Goal: Task Accomplishment & Management: Manage account settings

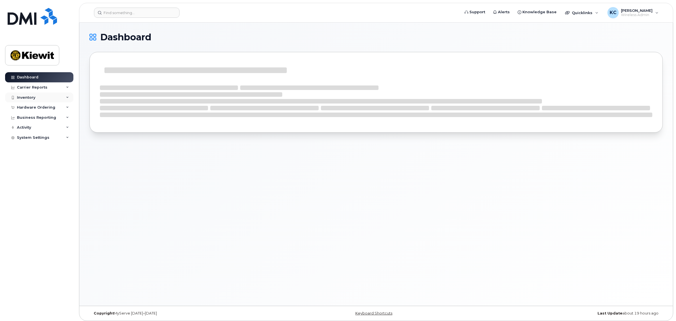
click at [26, 96] on div "Inventory" at bounding box center [26, 97] width 18 height 5
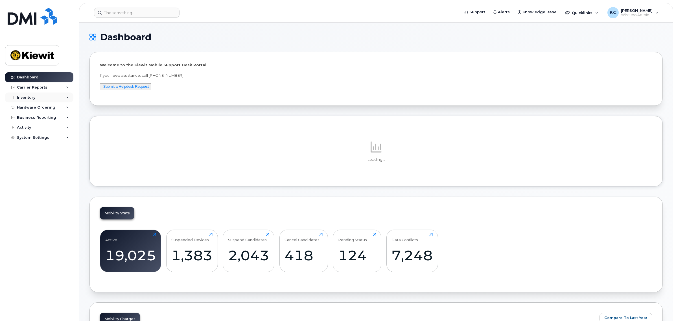
click at [24, 98] on div "Inventory" at bounding box center [26, 97] width 18 height 5
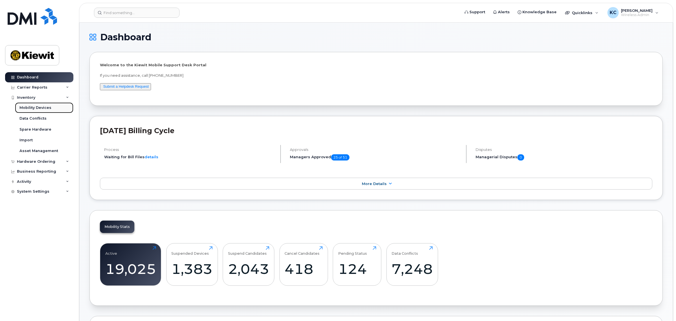
click at [35, 106] on div "Mobility Devices" at bounding box center [35, 107] width 32 height 5
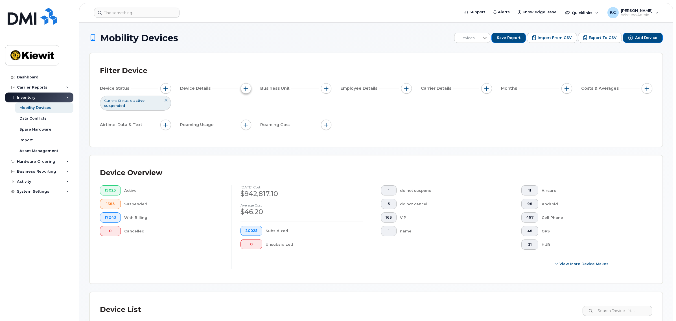
click at [242, 89] on button "button" at bounding box center [246, 88] width 11 height 11
click at [330, 114] on div "Device Status Current Status is active suspended Device Details Business Unit E…" at bounding box center [376, 107] width 553 height 49
click at [247, 91] on span "button" at bounding box center [246, 88] width 5 height 5
click at [321, 86] on button "button" at bounding box center [326, 88] width 11 height 11
click at [343, 130] on label "WBS Element" at bounding box center [347, 132] width 28 height 5
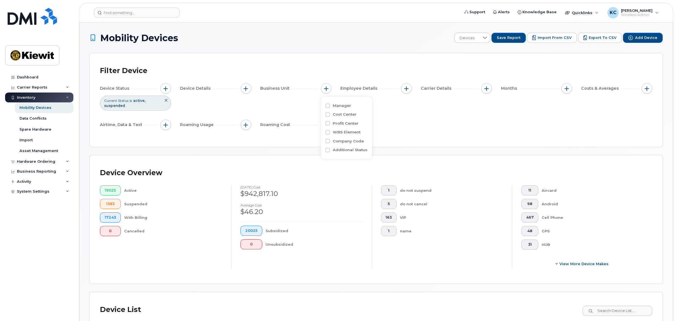
click at [330, 130] on input "WBS Element" at bounding box center [328, 132] width 5 height 5
checkbox input "true"
click at [349, 154] on input "text" at bounding box center [363, 156] width 49 height 5
type input "106448"
click at [370, 167] on li "1036 - 106448.1887 - Kiewit Infrastr West Co" at bounding box center [387, 168] width 106 height 10
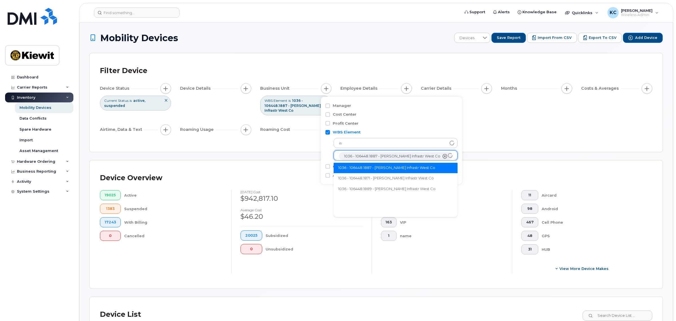
scroll to position [11, 0]
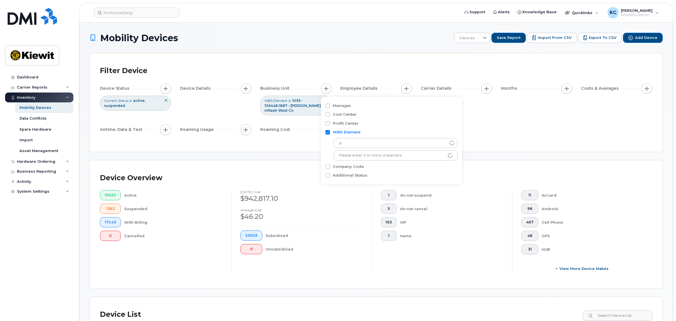
click at [514, 110] on div "Device Status Current Status is active suspended Device Details Business Unit W…" at bounding box center [376, 110] width 553 height 54
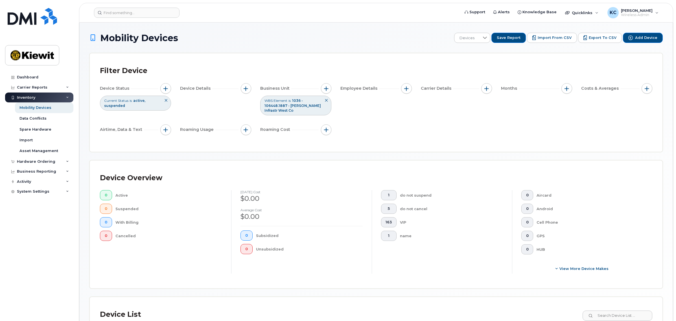
click at [305, 107] on span "1036 - 106448.1887 - Kiewit Infrastr West Co" at bounding box center [293, 106] width 56 height 14
click at [293, 101] on div "WBS Element is 1036 - 106448.1887 - Kiewit Infrastr West Co" at bounding box center [295, 105] width 71 height 19
click at [326, 102] on icon at bounding box center [326, 100] width 3 height 3
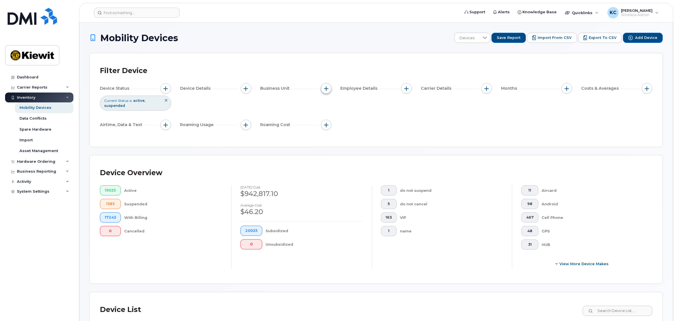
click at [328, 87] on span "button" at bounding box center [326, 88] width 5 height 5
click at [336, 133] on label "WBS Element" at bounding box center [347, 132] width 28 height 5
click at [330, 133] on input "WBS Element" at bounding box center [328, 132] width 5 height 5
checkbox input "true"
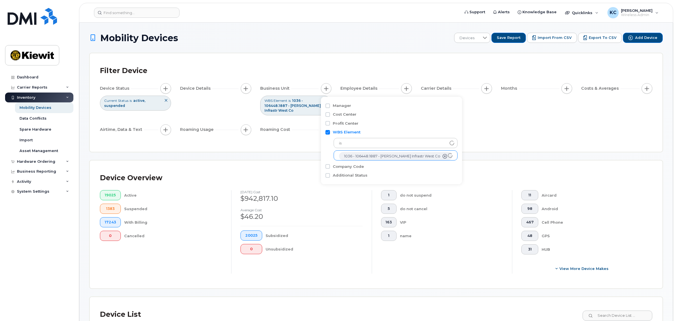
click at [443, 156] on icon "1036 - 106448.1887 - Kiewit Infrastr West Co" at bounding box center [445, 156] width 5 height 5
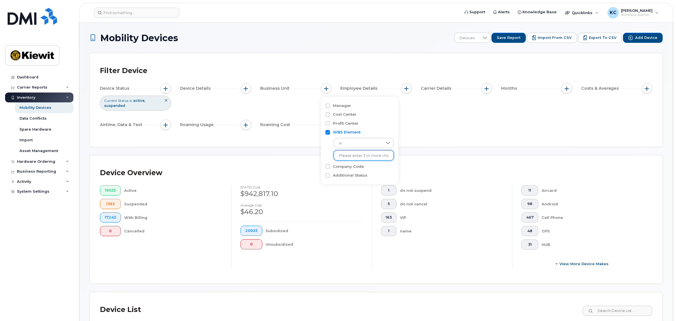
click at [364, 155] on input "text" at bounding box center [363, 155] width 49 height 5
type input "106448.1748"
click at [352, 166] on li "1036 - 106448.1748 - Kiewit Infrastr West Co" at bounding box center [387, 168] width 106 height 10
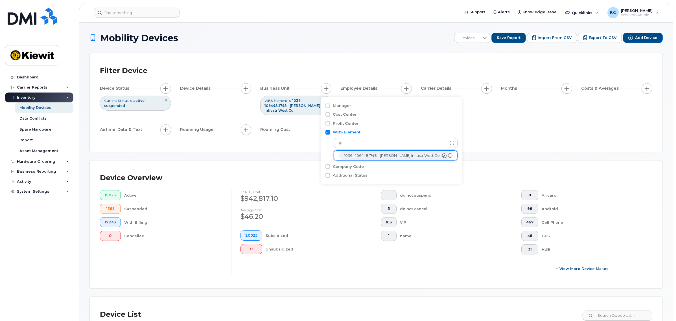
scroll to position [11, 0]
click at [535, 119] on div "Device Status Current Status is active suspended Device Details Business Unit W…" at bounding box center [376, 110] width 553 height 54
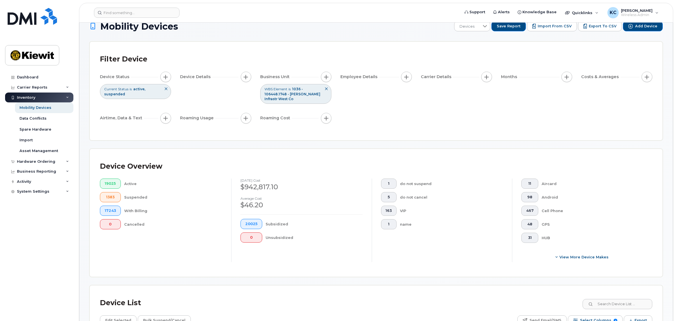
scroll to position [0, 0]
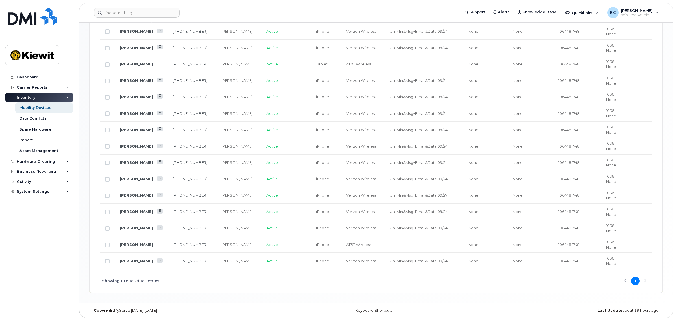
scroll to position [348, 0]
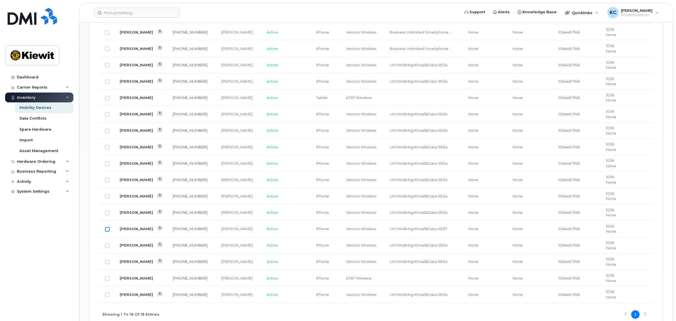
click at [106, 230] on input "Row Unselected" at bounding box center [107, 229] width 5 height 5
checkbox input "true"
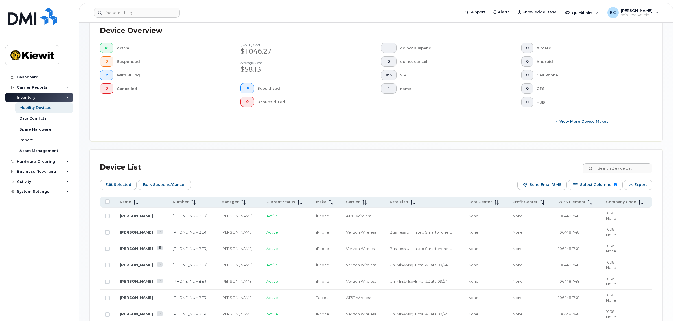
scroll to position [136, 0]
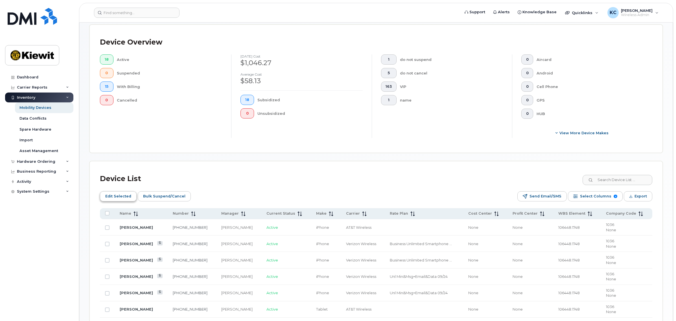
click at [119, 197] on span "Edit Selected" at bounding box center [118, 196] width 26 height 8
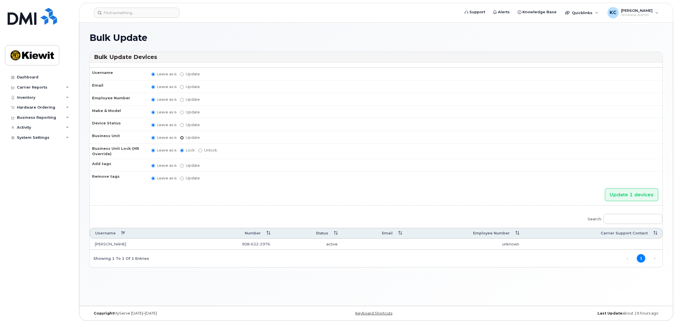
click at [182, 136] on input "Update" at bounding box center [182, 138] width 4 height 4
radio input "true"
radio input "false"
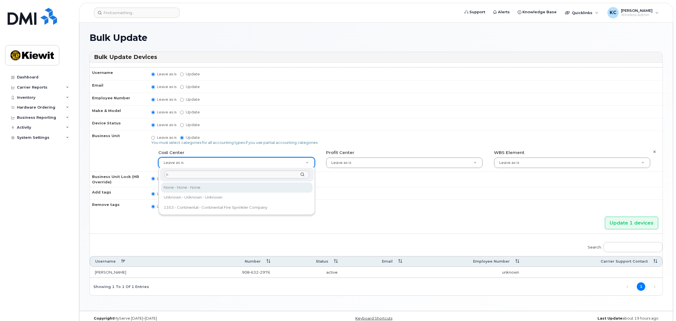
type input "n"
type input "29629358"
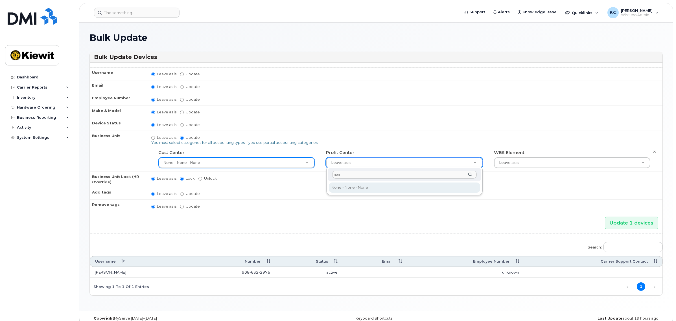
type input "non"
type input "29629357"
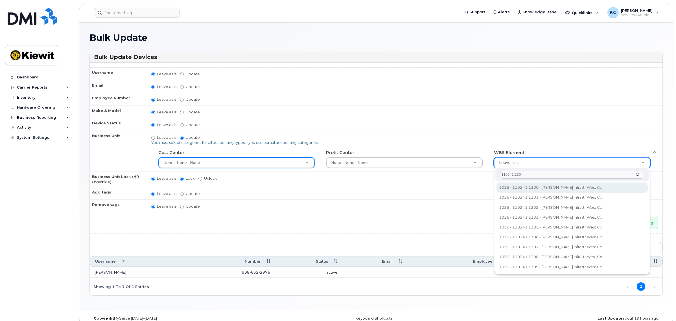
type input "110241.130"
type input "33459399"
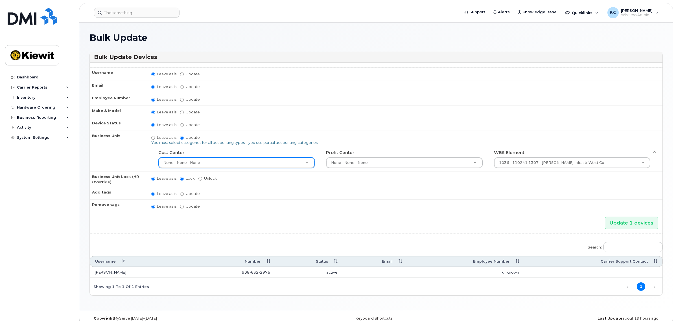
drag, startPoint x: 590, startPoint y: 200, endPoint x: 601, endPoint y: 205, distance: 12.3
click at [590, 200] on td "Leave as is Update No matches found" at bounding box center [404, 206] width 516 height 13
click at [621, 219] on input "Update 1 devices" at bounding box center [631, 223] width 53 height 13
